Goal: Information Seeking & Learning: Learn about a topic

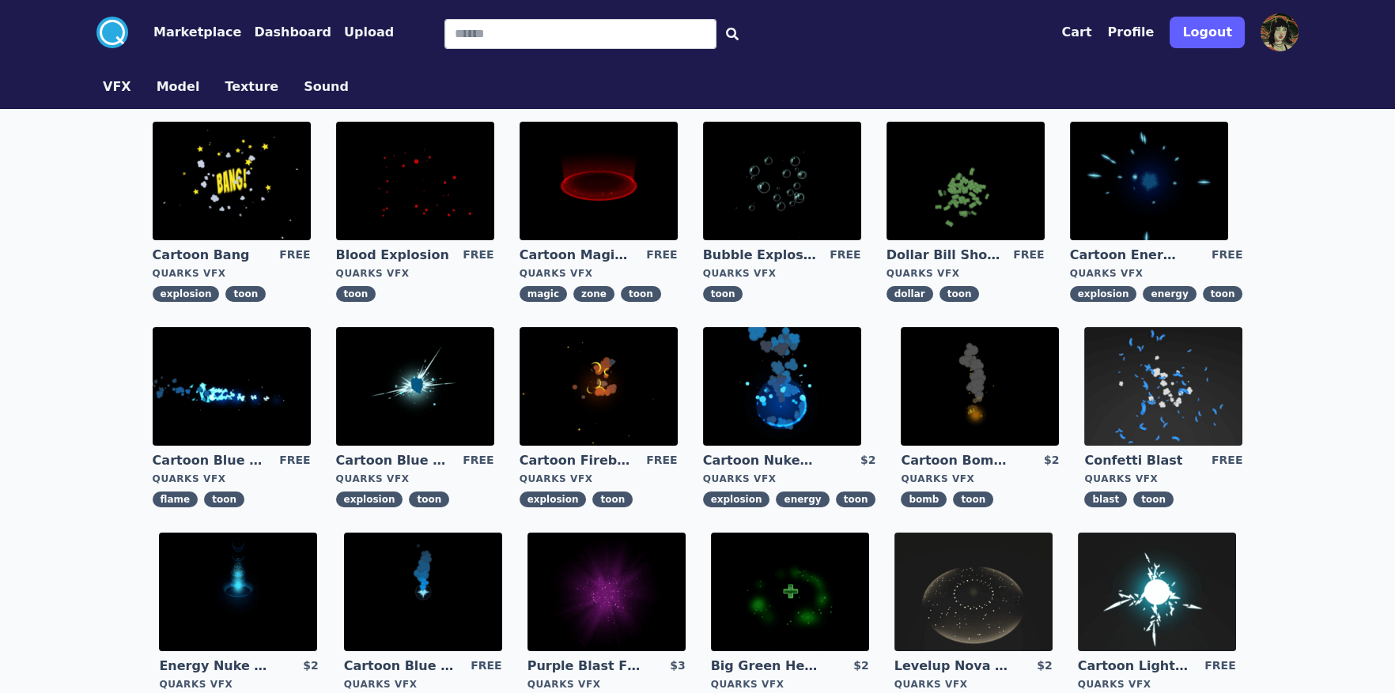
click at [417, 572] on img at bounding box center [423, 592] width 158 height 119
click at [979, 170] on img at bounding box center [965, 181] width 158 height 119
click at [463, 402] on img at bounding box center [415, 386] width 158 height 119
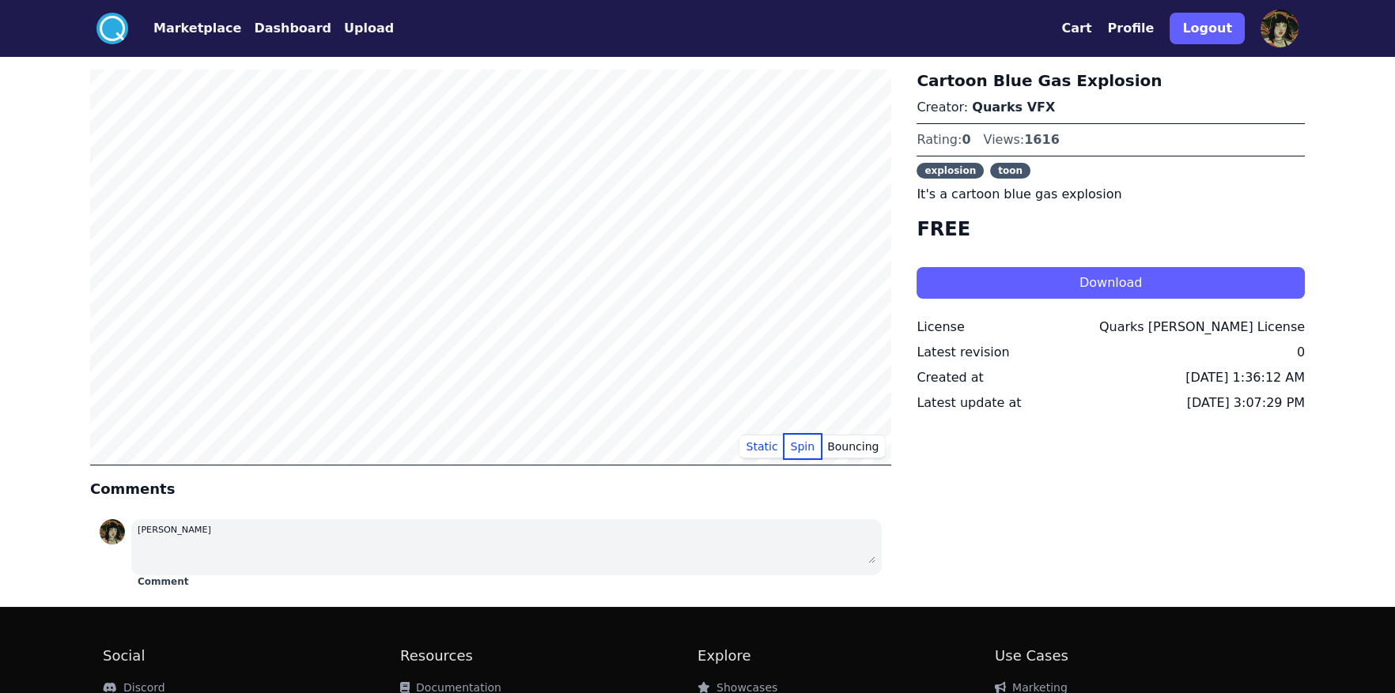
click at [819, 440] on button "Spin" at bounding box center [802, 447] width 37 height 24
click at [851, 448] on button "Bouncing" at bounding box center [853, 447] width 64 height 24
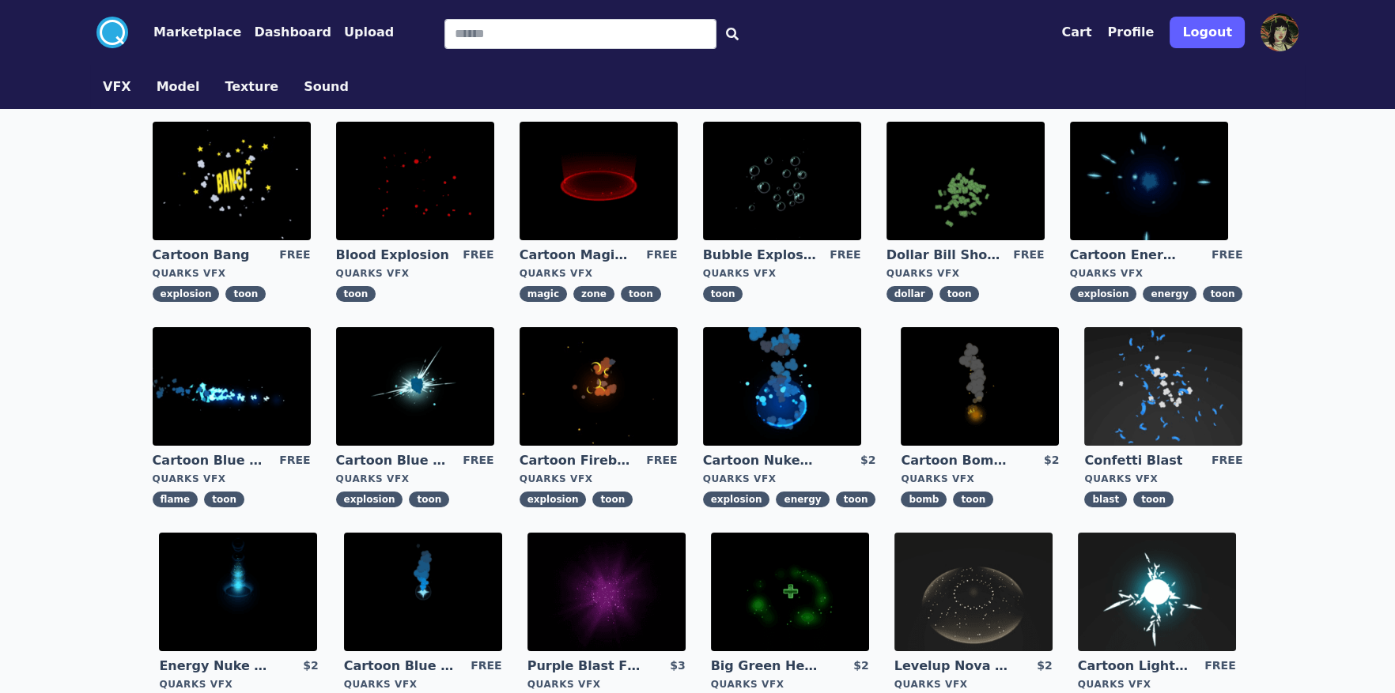
click at [1124, 387] on img at bounding box center [1163, 386] width 158 height 119
